Goal: Find specific page/section: Find specific page/section

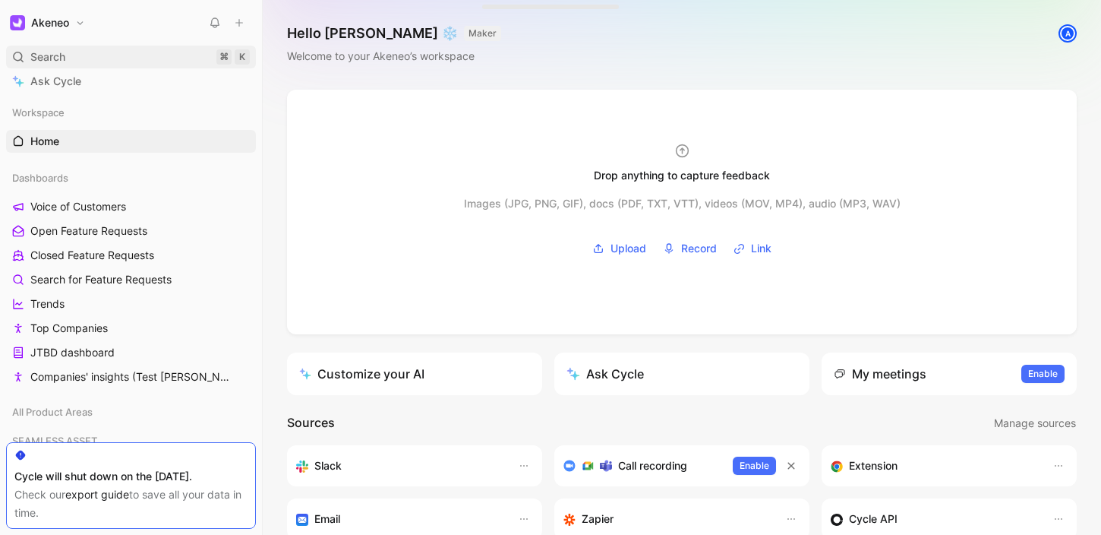
click at [55, 52] on span "Search" at bounding box center [47, 57] width 35 height 18
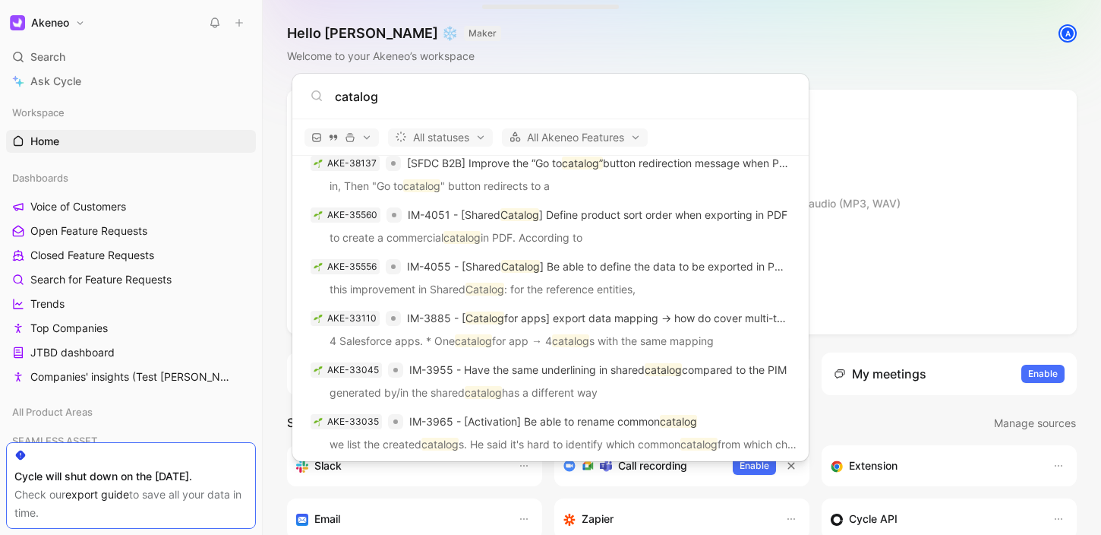
scroll to position [3190, 0]
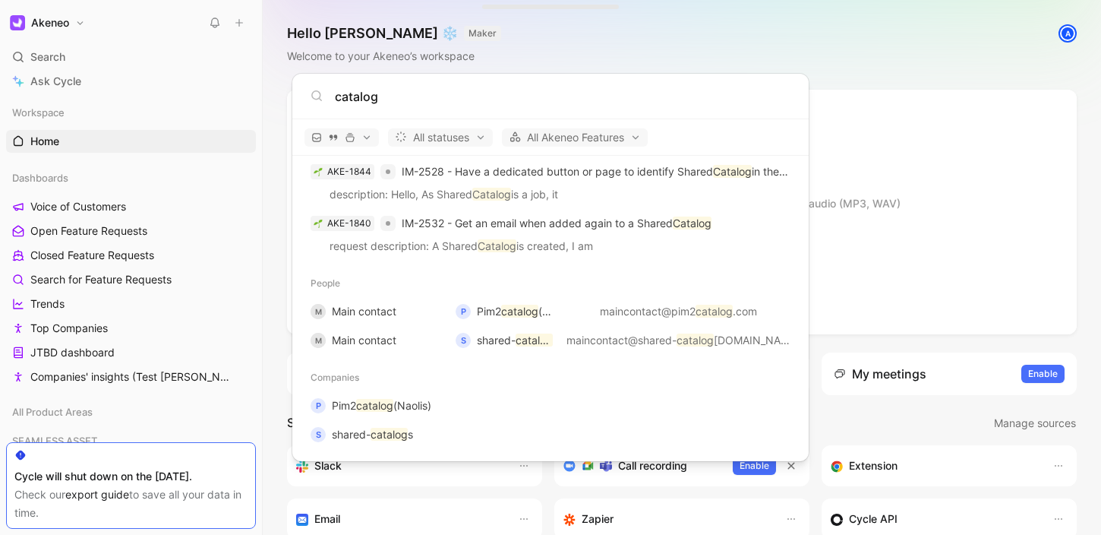
type input "catalog"
click at [258, 346] on body "Akeneo Search ⌘ K Ask Cycle Workspace Home G then H Dashboards Voice of Custome…" at bounding box center [550, 267] width 1101 height 535
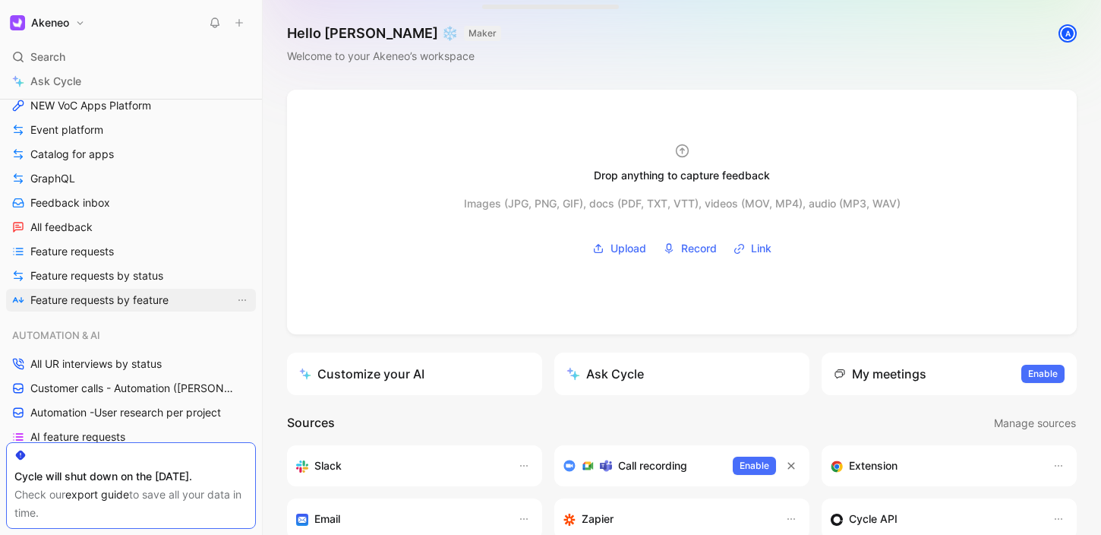
scroll to position [214, 0]
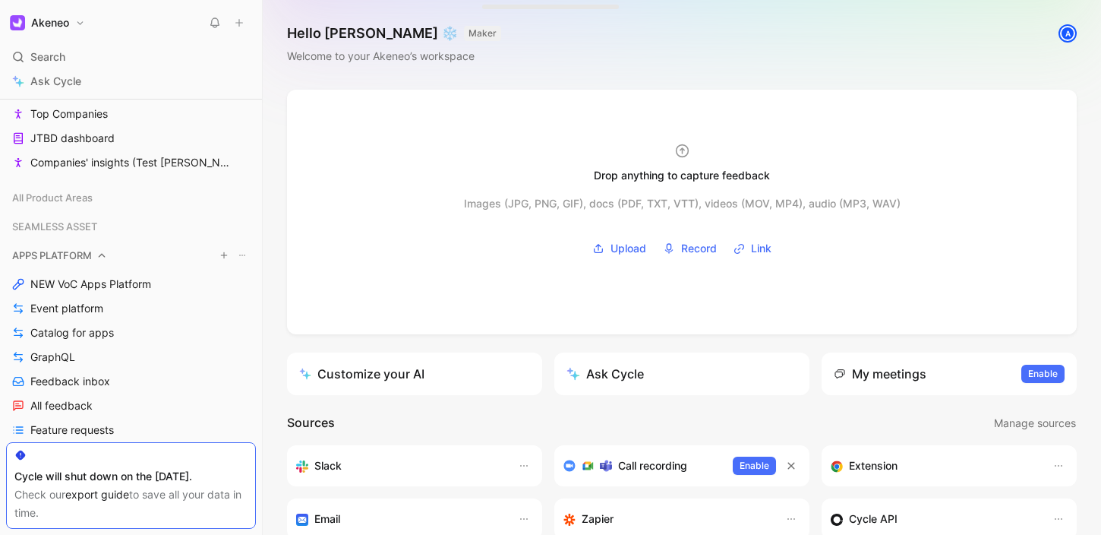
click at [106, 256] on icon at bounding box center [102, 256] width 7 height 4
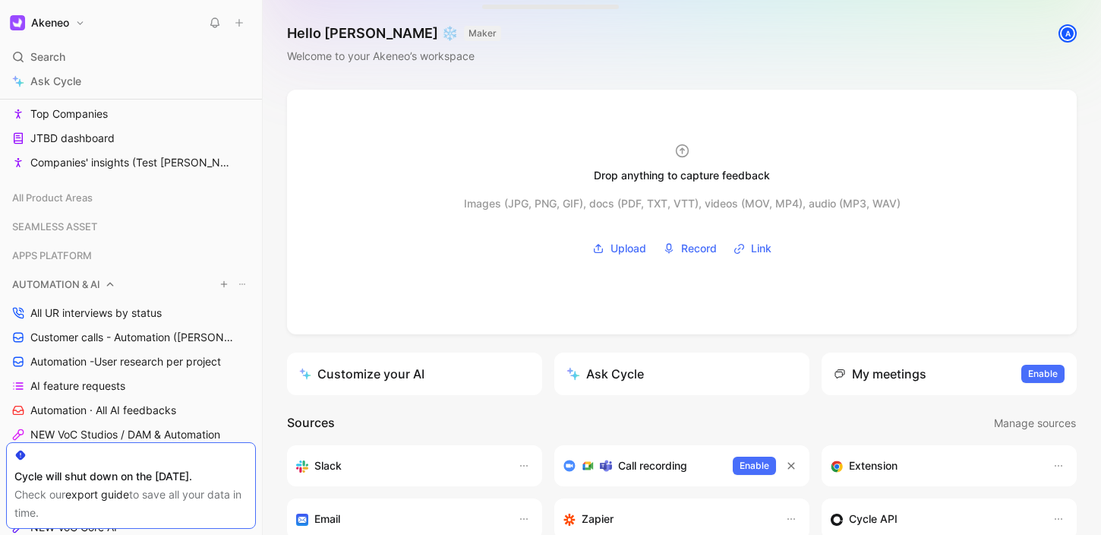
click at [108, 286] on icon at bounding box center [110, 284] width 11 height 11
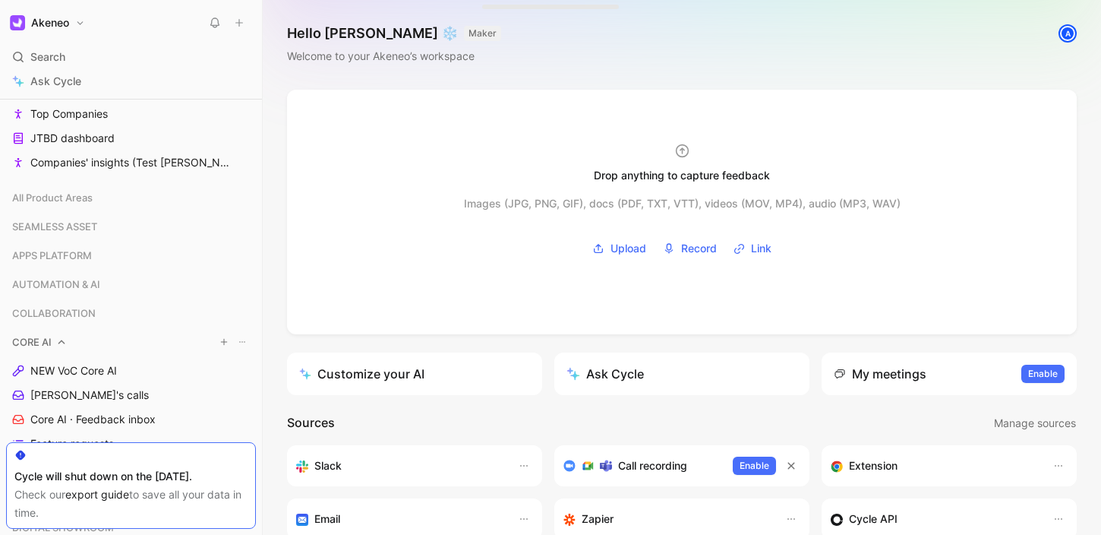
click at [65, 343] on icon at bounding box center [61, 342] width 11 height 11
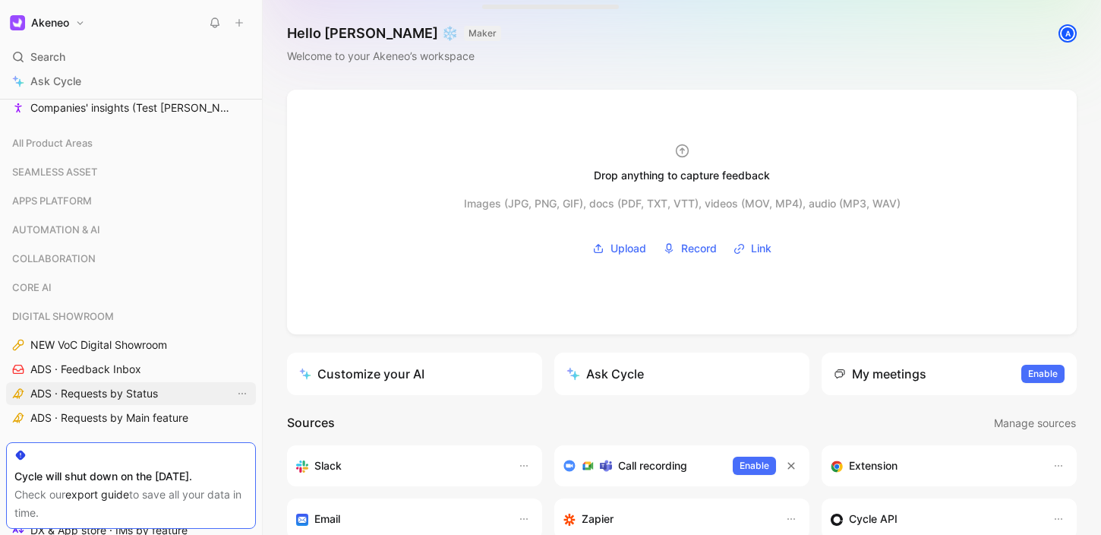
scroll to position [301, 0]
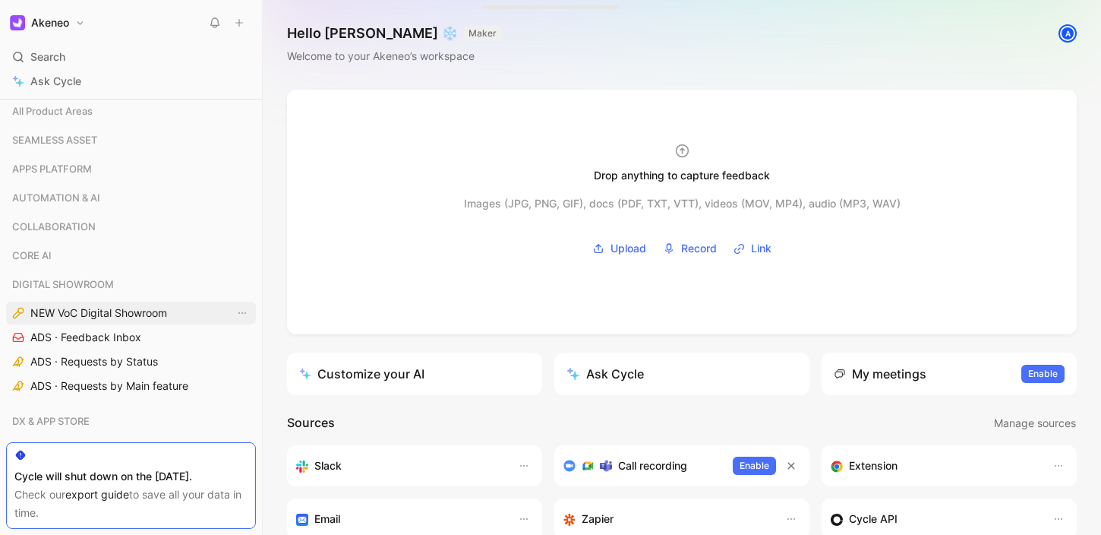
click at [125, 313] on span "NEW VoC Digital Showroom" at bounding box center [98, 312] width 137 height 15
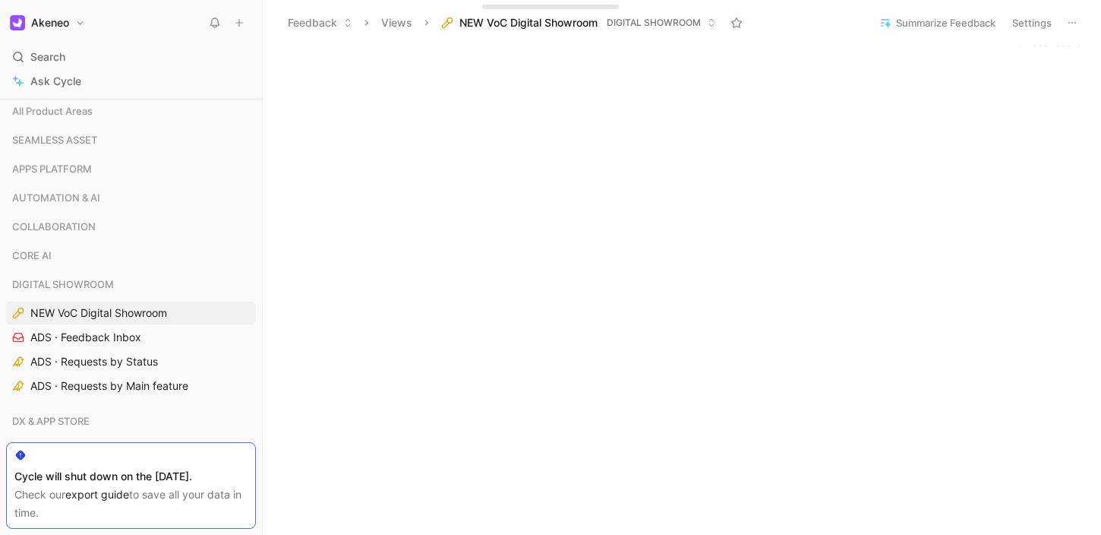
scroll to position [15, 0]
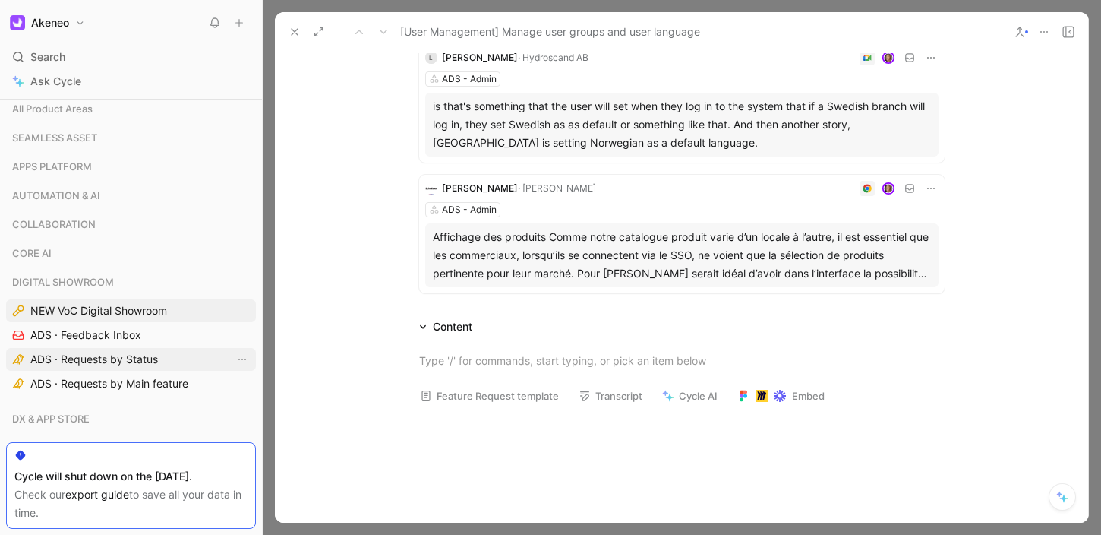
scroll to position [267, 0]
